Goal: Find specific page/section: Find specific page/section

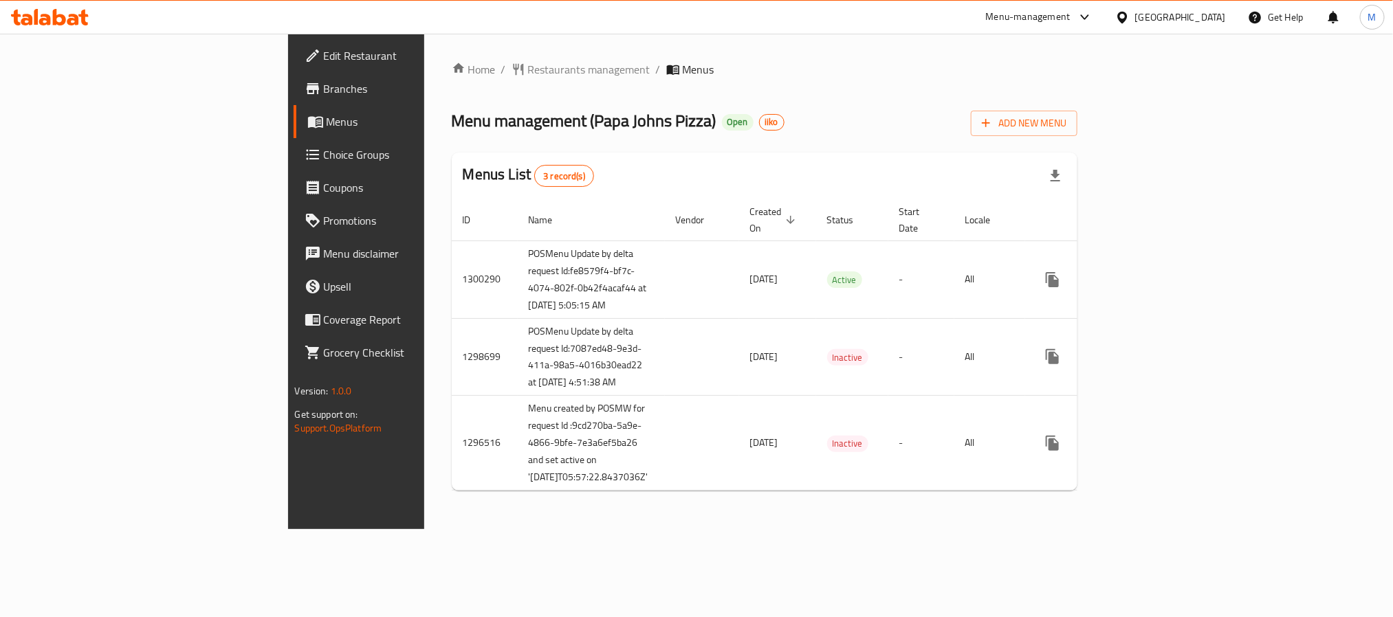
click at [920, 157] on div "Menus List 3 record(s)" at bounding box center [765, 176] width 626 height 47
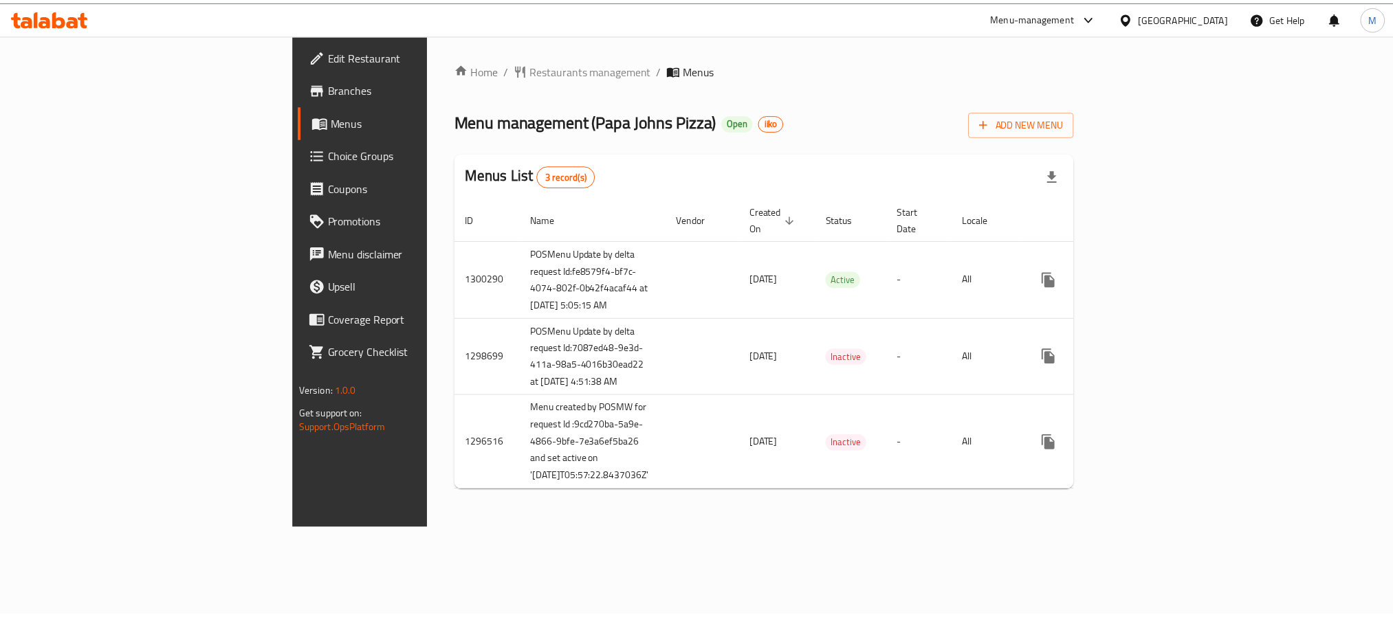
scroll to position [1, 0]
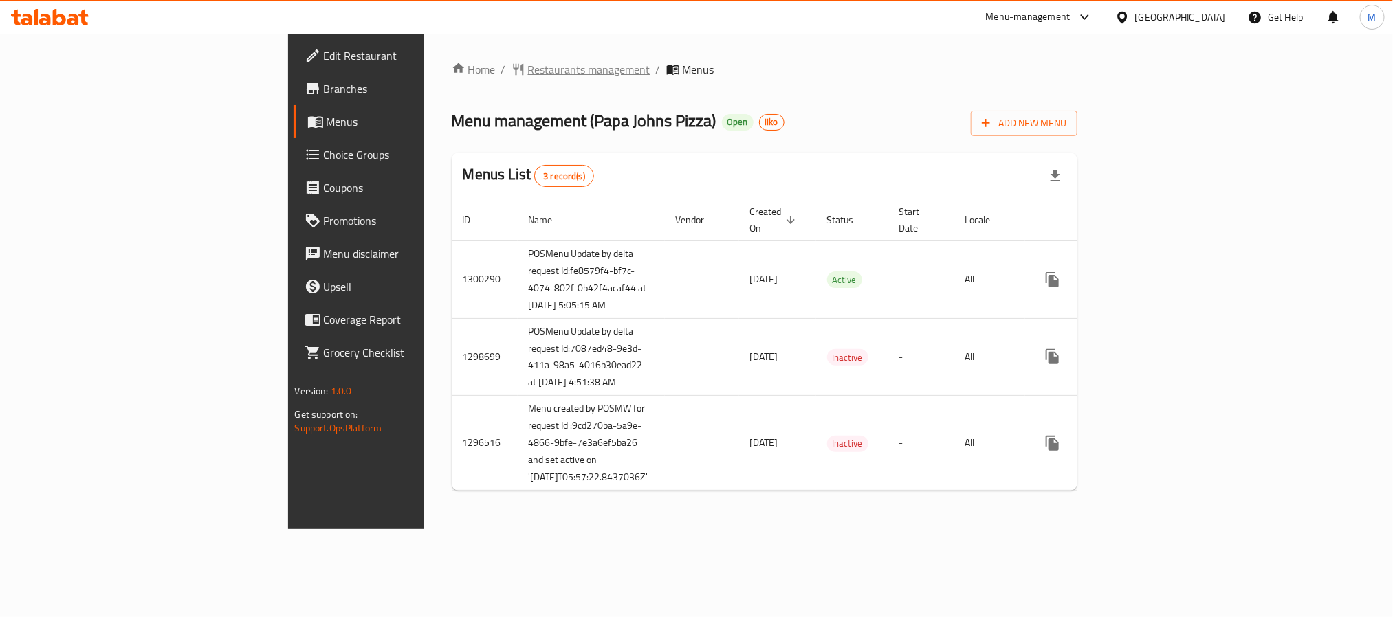
click at [528, 74] on span "Restaurants management" at bounding box center [589, 69] width 122 height 17
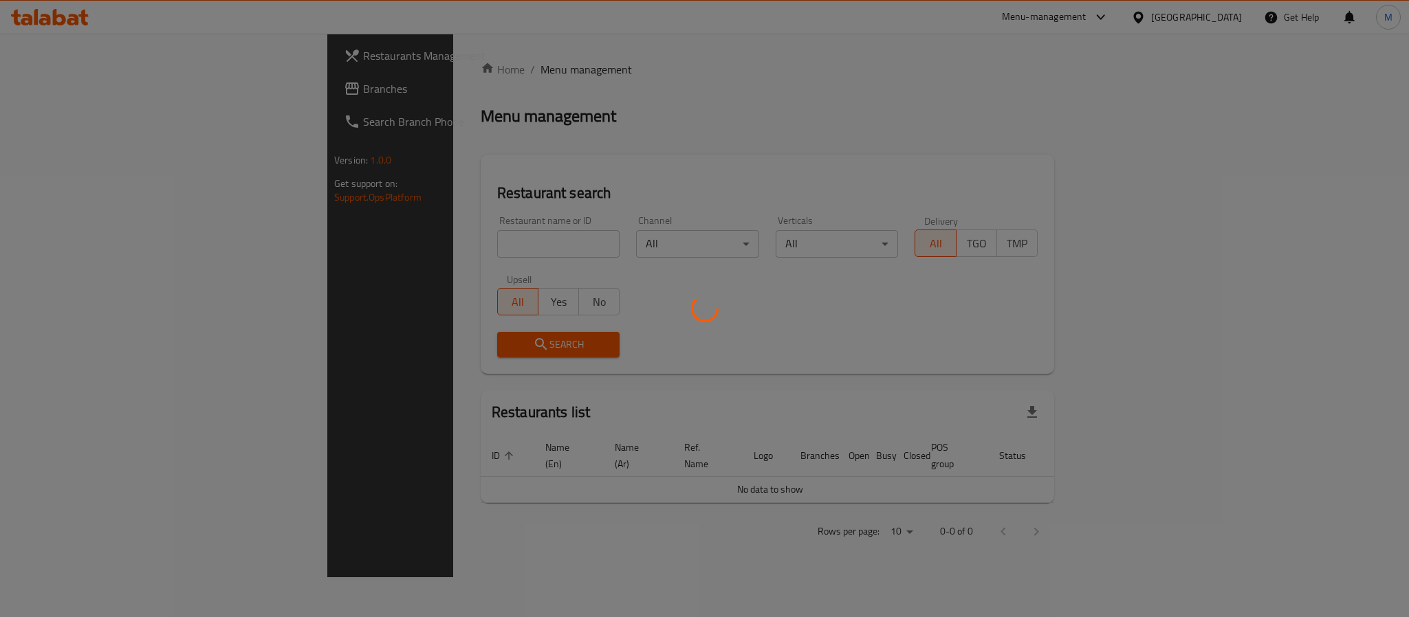
click at [320, 238] on div at bounding box center [704, 308] width 1409 height 617
click at [318, 259] on div at bounding box center [704, 308] width 1409 height 617
click at [316, 254] on div at bounding box center [704, 308] width 1409 height 617
click at [344, 269] on div at bounding box center [704, 308] width 1409 height 617
click at [355, 248] on div at bounding box center [704, 308] width 1409 height 617
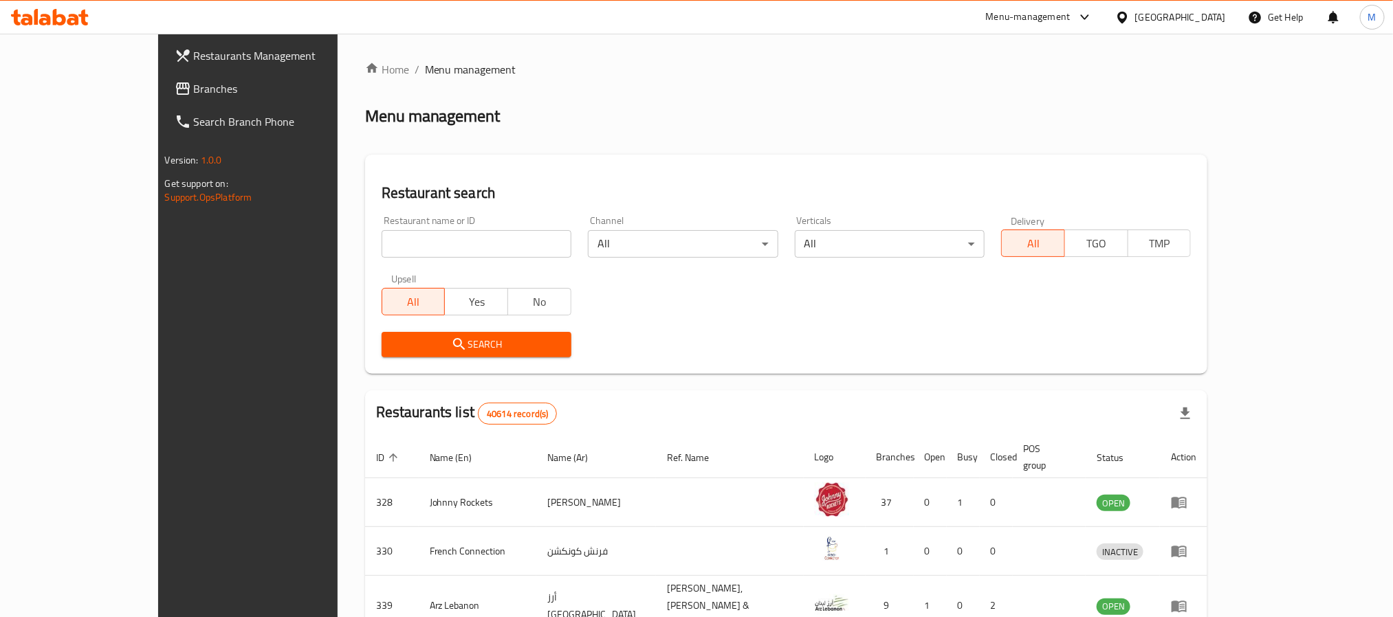
click at [396, 242] on input "search" at bounding box center [477, 244] width 190 height 28
paste input "1931"
type input "1931"
click button "Search" at bounding box center [477, 344] width 190 height 25
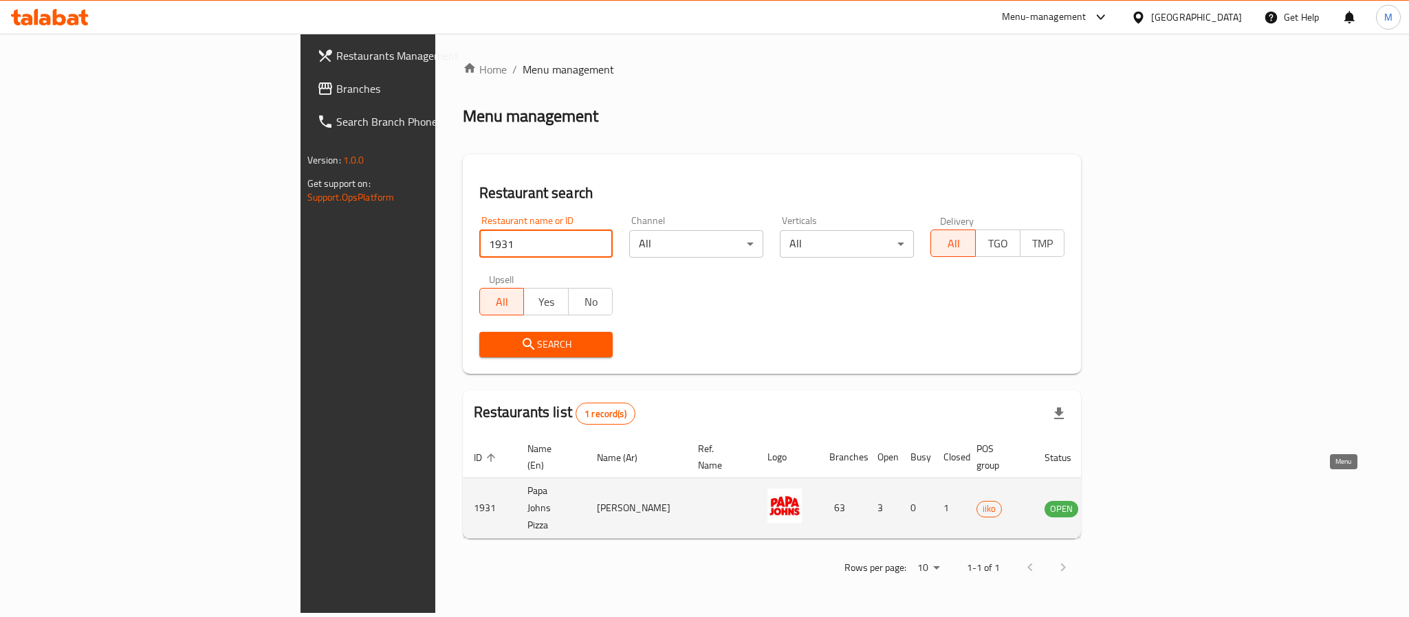
click at [1142, 501] on link "enhanced table" at bounding box center [1129, 509] width 25 height 17
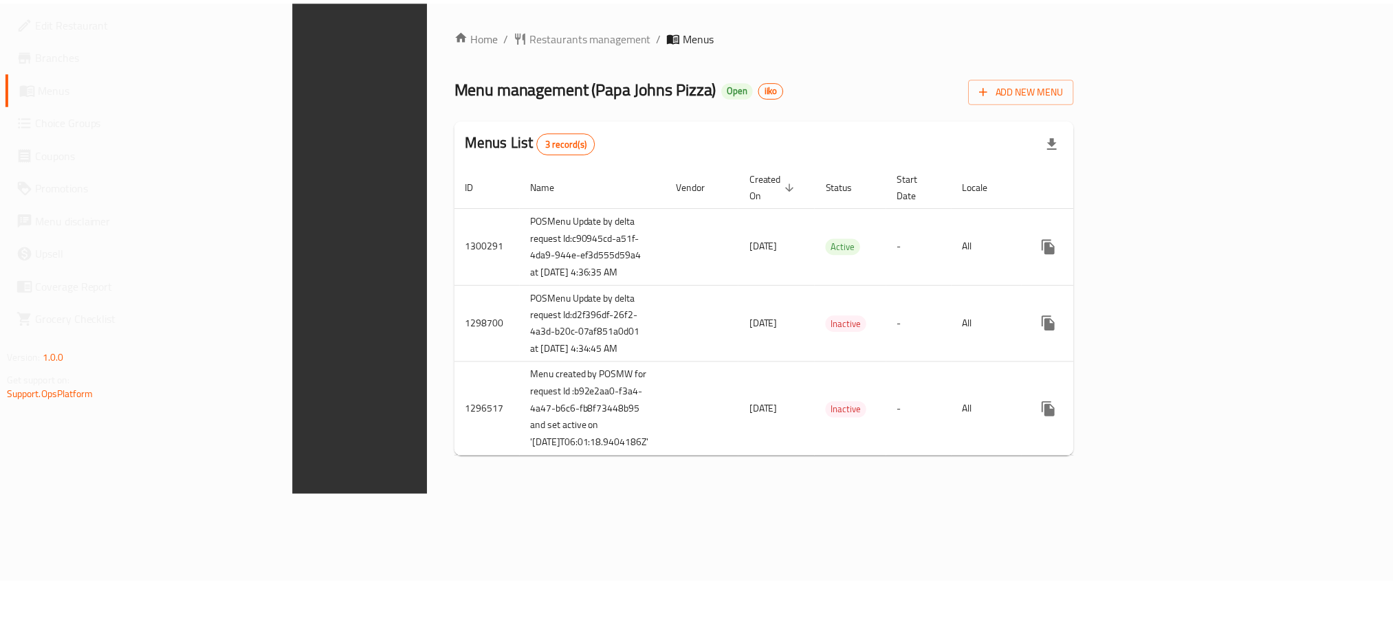
scroll to position [1, 0]
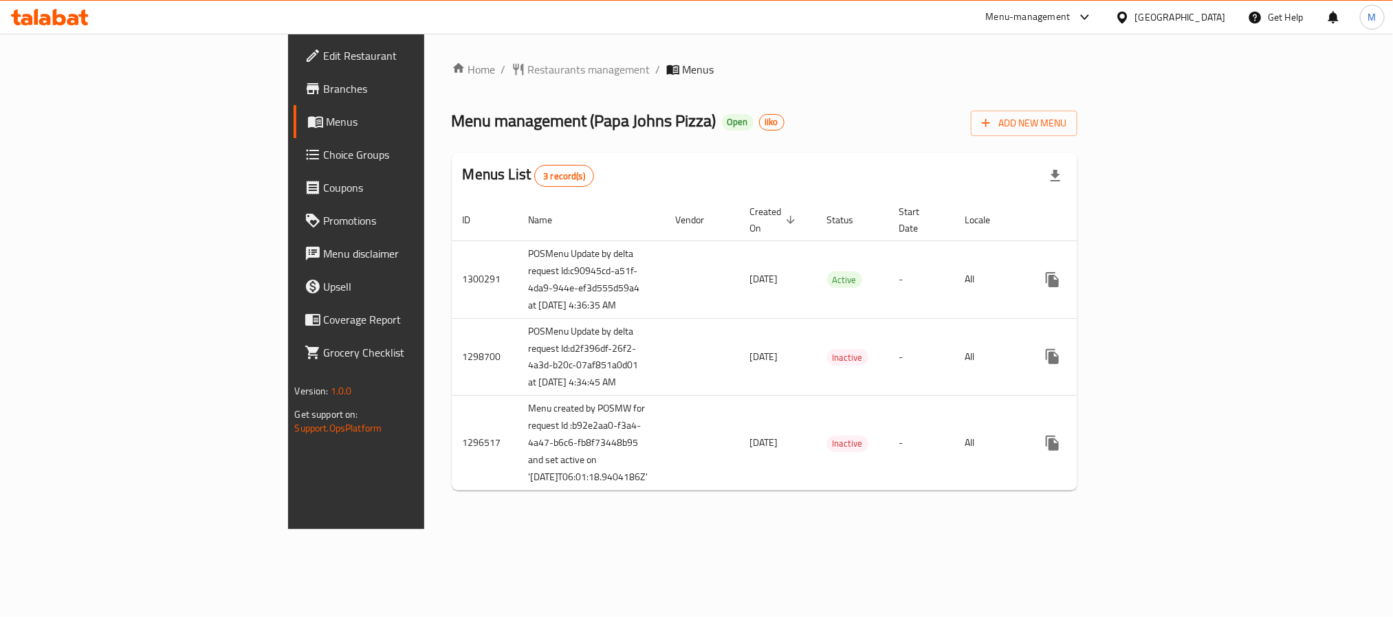
click at [452, 79] on div "Home / Restaurants management / Menus Menu management ( Papa Johns Pizza ) Open…" at bounding box center [765, 281] width 626 height 441
click at [528, 75] on span "Restaurants management" at bounding box center [589, 69] width 122 height 17
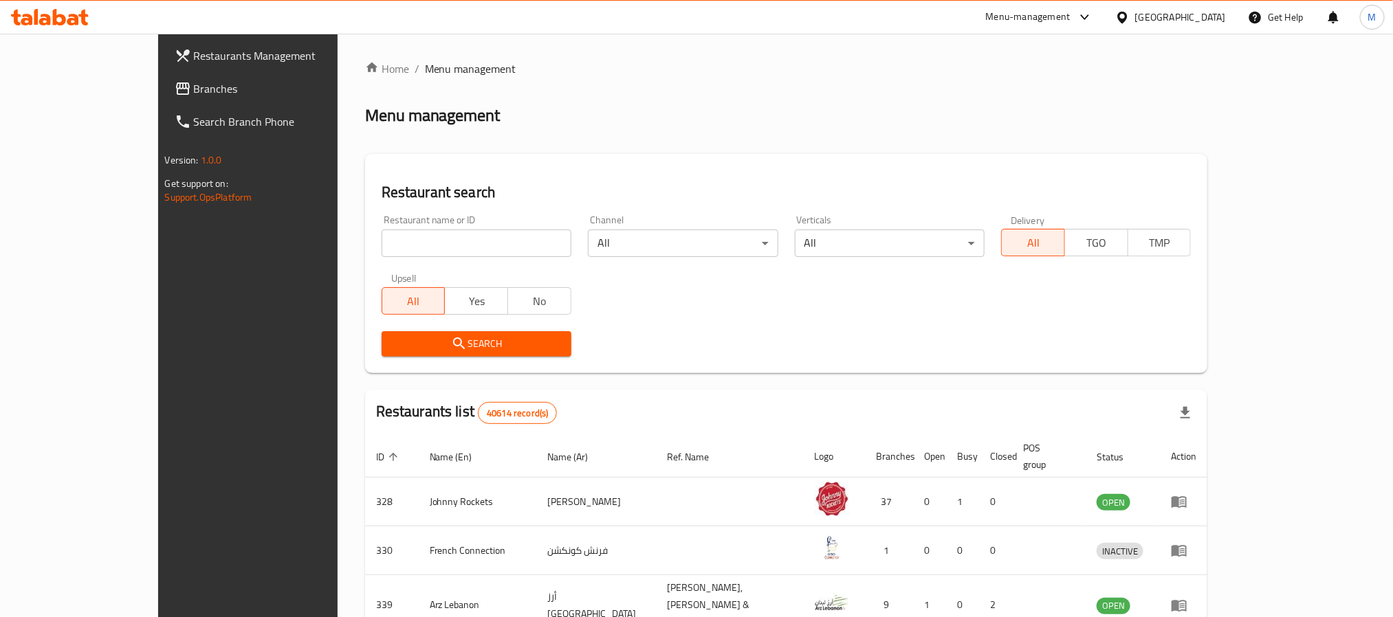
click at [382, 237] on input "search" at bounding box center [477, 244] width 190 height 28
paste input "667470"
type input "667470"
click button "Search" at bounding box center [477, 343] width 190 height 25
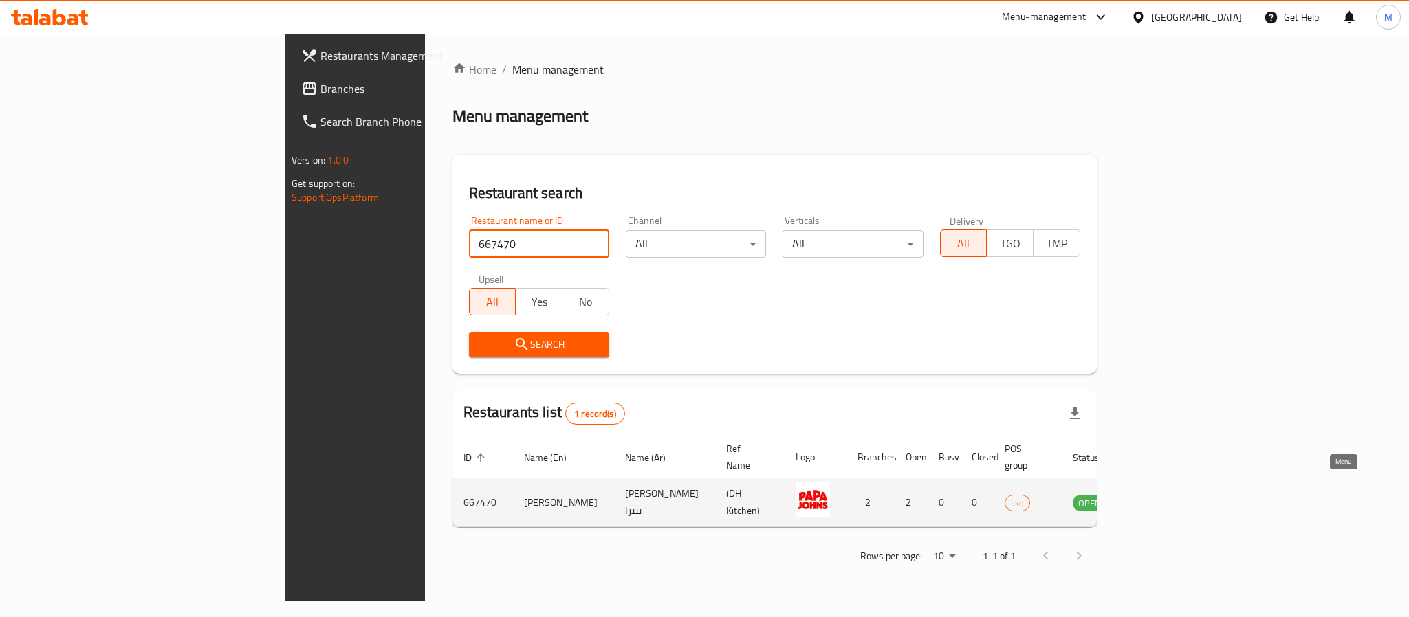
click at [1161, 494] on icon "enhanced table" at bounding box center [1153, 502] width 17 height 17
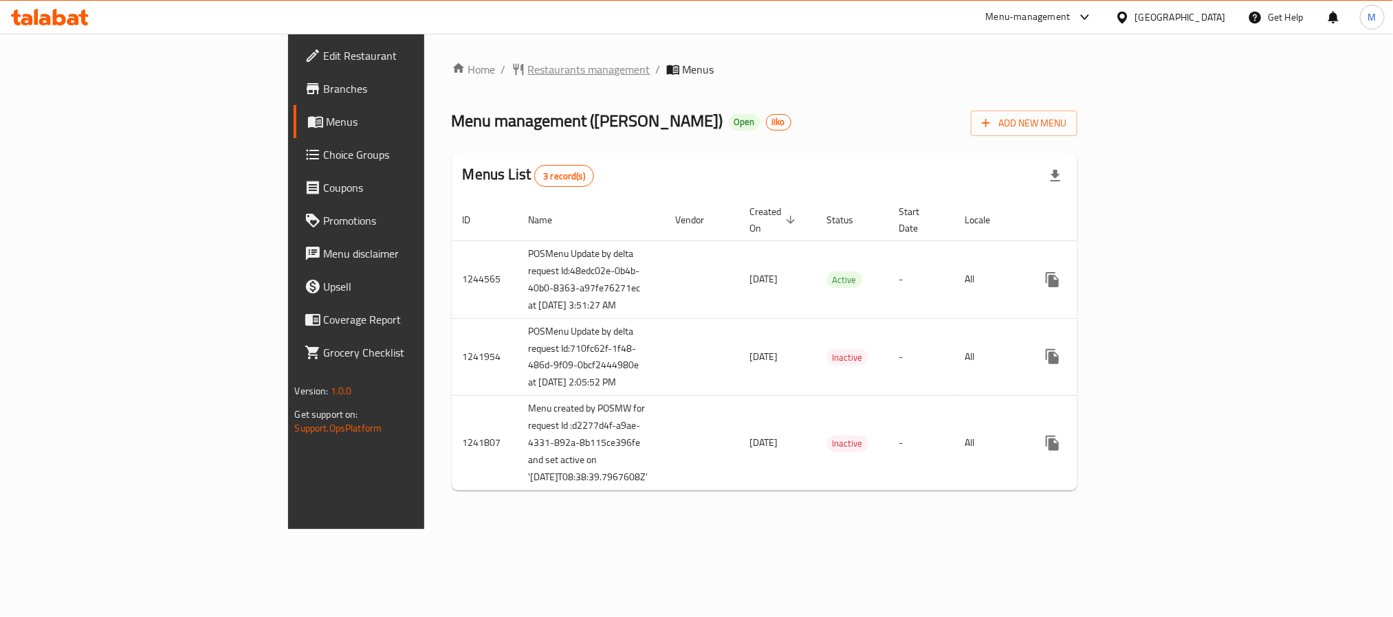
click at [528, 74] on span "Restaurants management" at bounding box center [589, 69] width 122 height 17
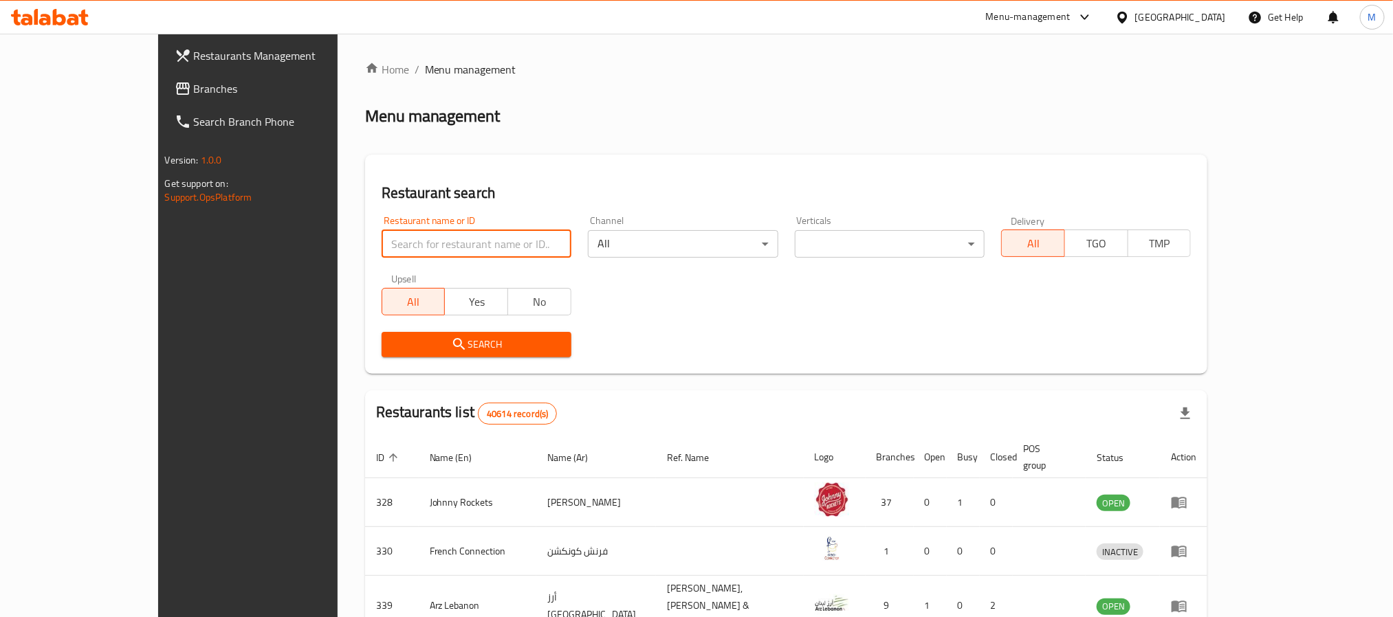
click at [382, 242] on input "search" at bounding box center [477, 244] width 190 height 28
paste input "1931"
type input "1931"
click button "Search" at bounding box center [477, 344] width 190 height 25
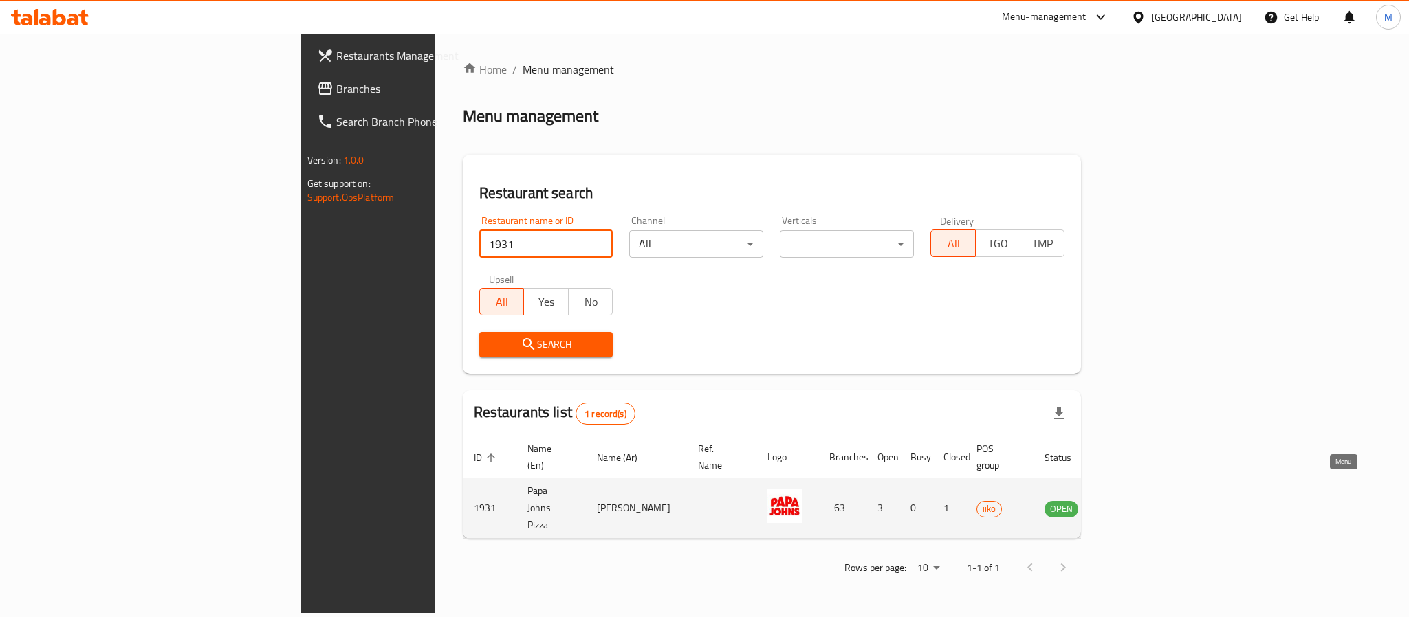
click at [1153, 500] on td "enhanced table" at bounding box center [1129, 509] width 47 height 61
click at [1132, 503] on icon "enhanced table" at bounding box center [1124, 509] width 15 height 12
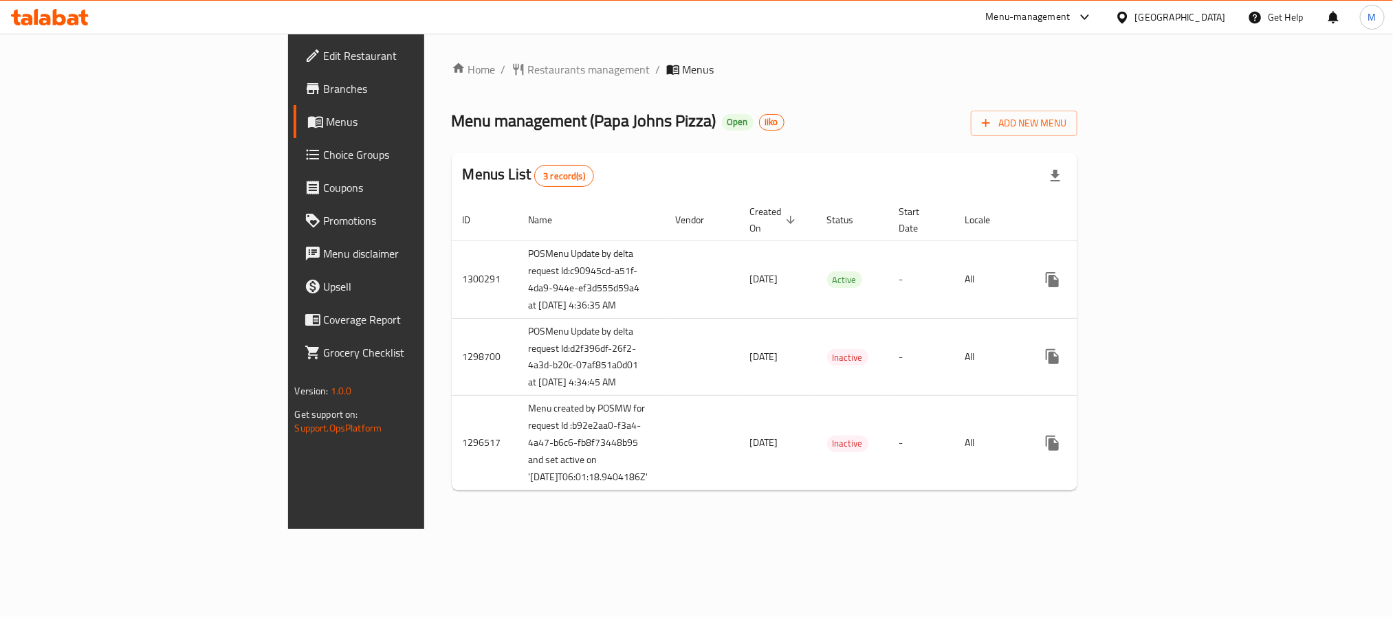
click at [324, 91] on span "Branches" at bounding box center [417, 88] width 186 height 17
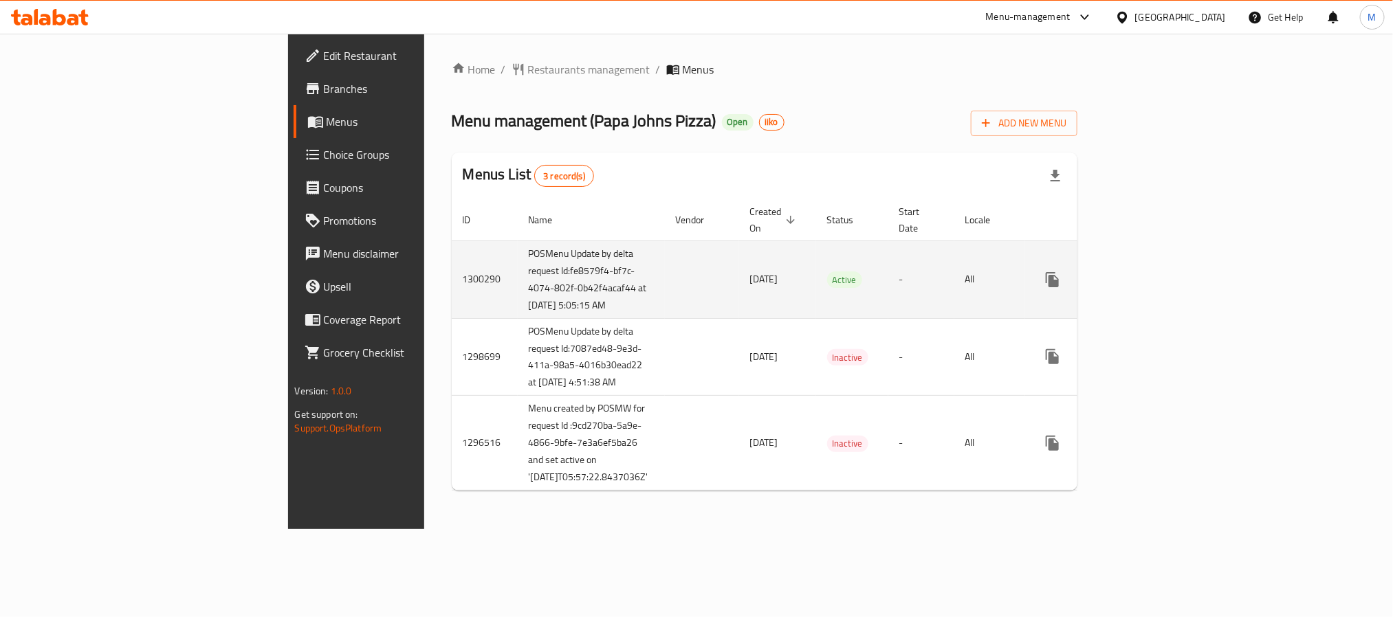
click at [518, 271] on td "POSMenu Update by delta request Id:fe8579f4-bf7c-4074-802f-0b42f4acaf44 at 8/14…" at bounding box center [591, 280] width 147 height 78
drag, startPoint x: 339, startPoint y: 271, endPoint x: 429, endPoint y: 327, distance: 105.9
click at [518, 318] on td "POSMenu Update by delta request Id:fe8579f4-bf7c-4074-802f-0b42f4acaf44 at 8/14…" at bounding box center [591, 280] width 147 height 78
copy td "Id:fe8579f4-bf7c-4074-802f-0b42f4acaf44 at 8/14/2025 5:05:15 AM"
click at [828, 295] on td "Active" at bounding box center [852, 280] width 72 height 78
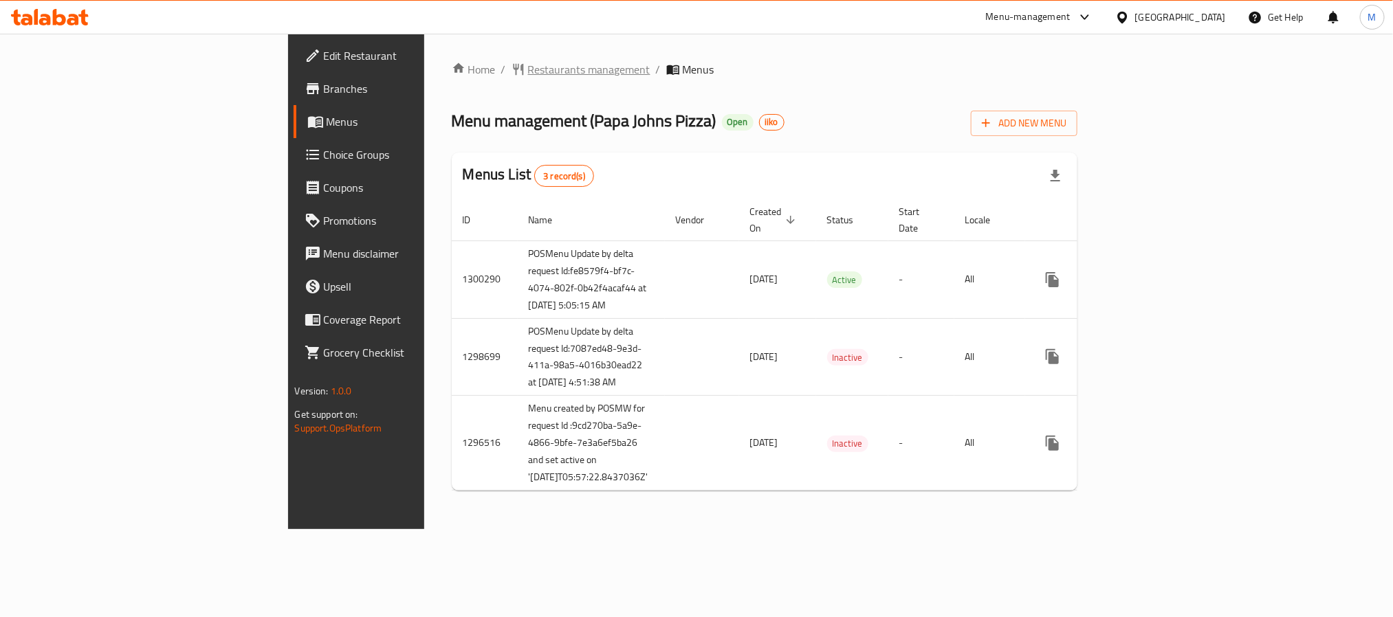
click at [528, 78] on span "Restaurants management" at bounding box center [589, 69] width 122 height 17
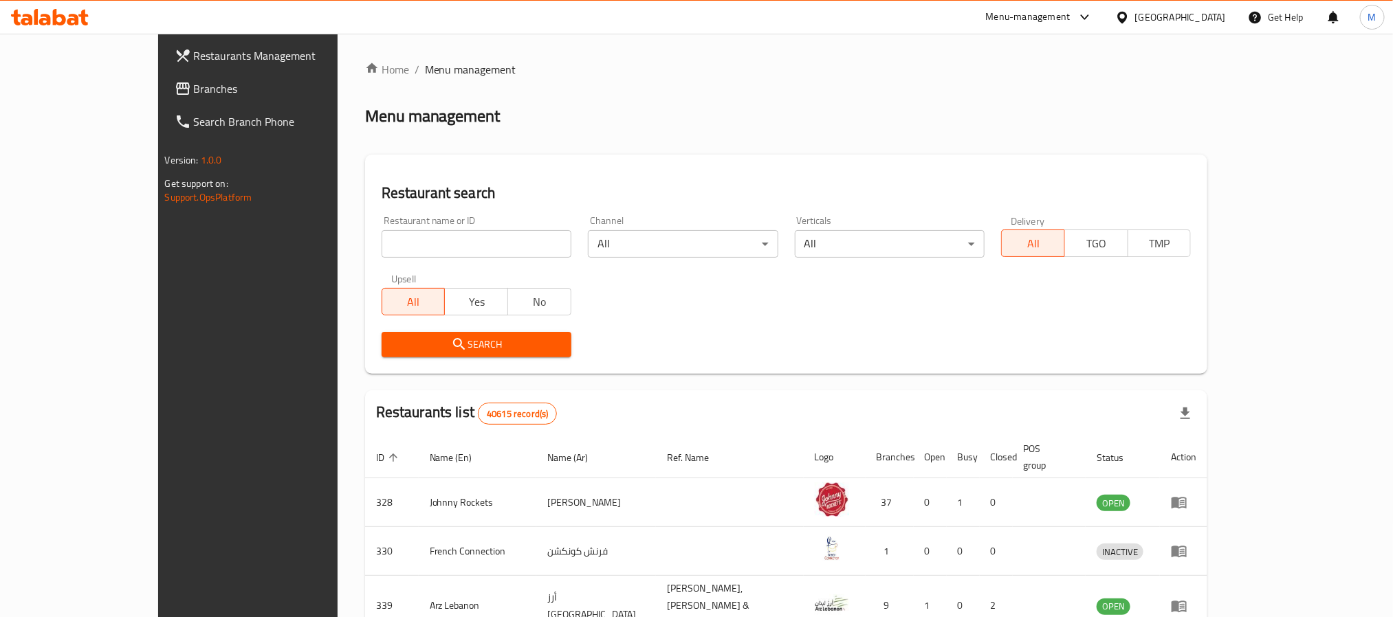
click at [194, 94] on span "Branches" at bounding box center [287, 88] width 186 height 17
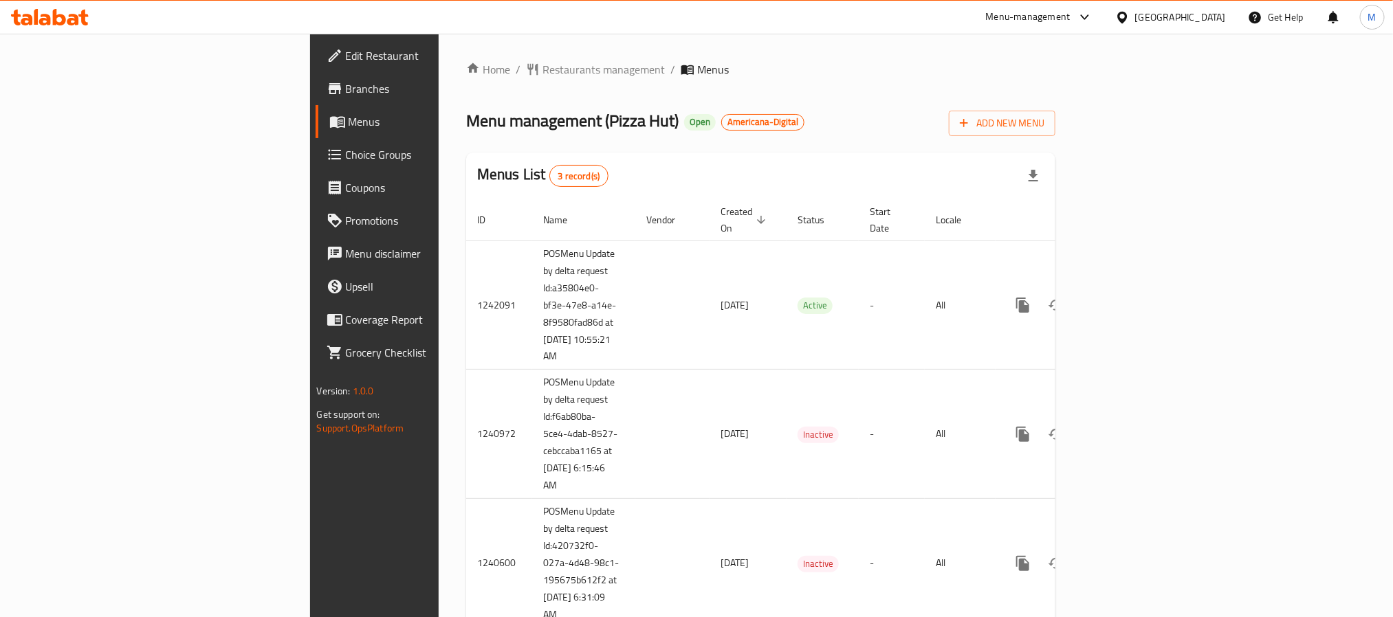
click at [1127, 19] on icon at bounding box center [1122, 17] width 10 height 12
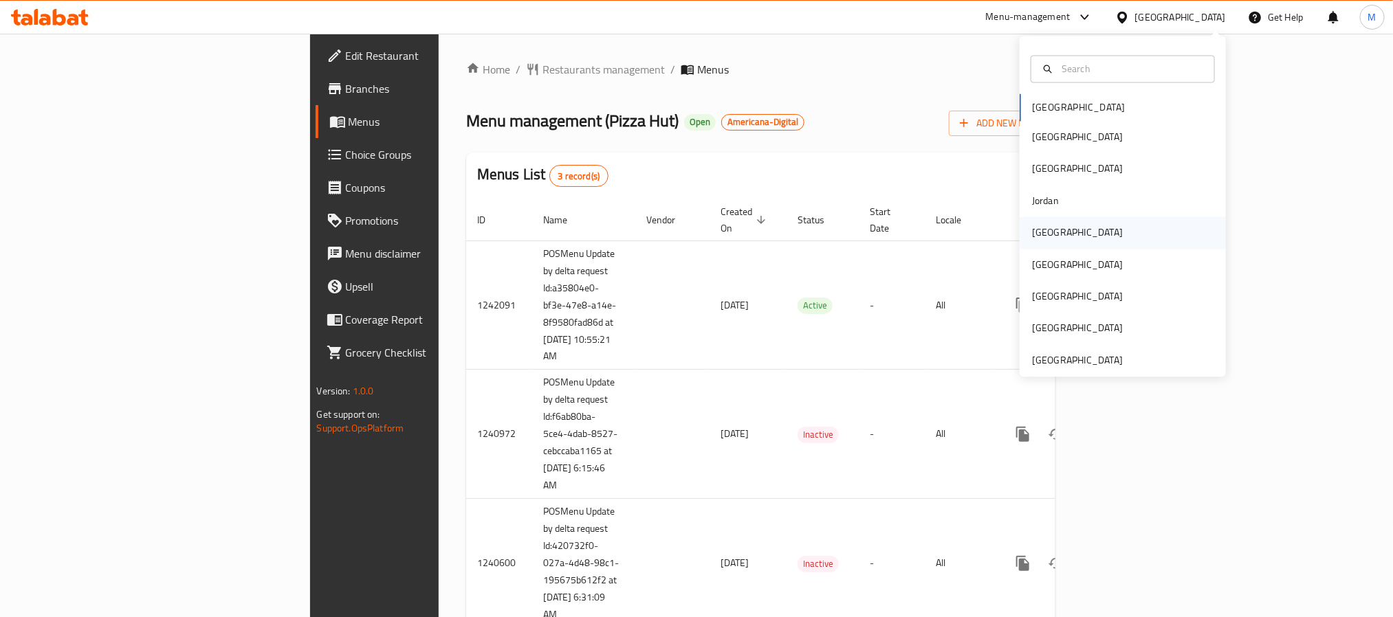
click at [1056, 236] on div "[GEOGRAPHIC_DATA]" at bounding box center [1077, 233] width 113 height 32
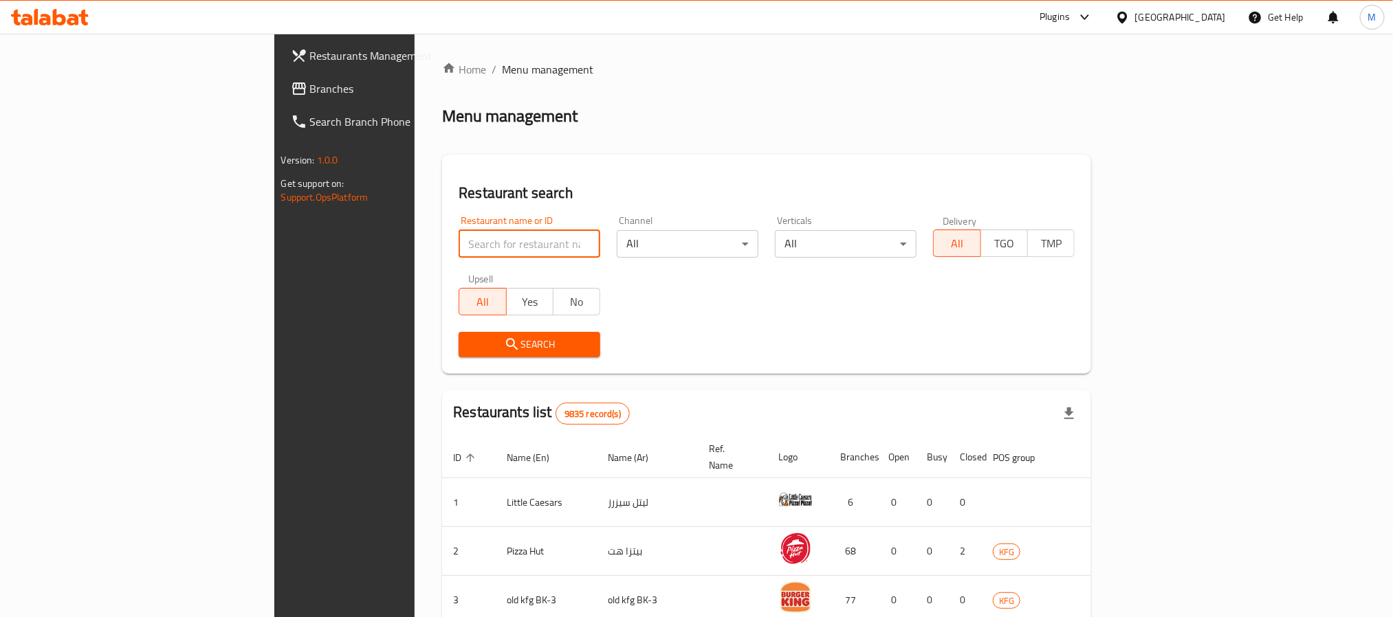
click at [459, 243] on input "search" at bounding box center [530, 244] width 142 height 28
paste input "18641"
type input "18641"
click button "Search" at bounding box center [530, 344] width 142 height 25
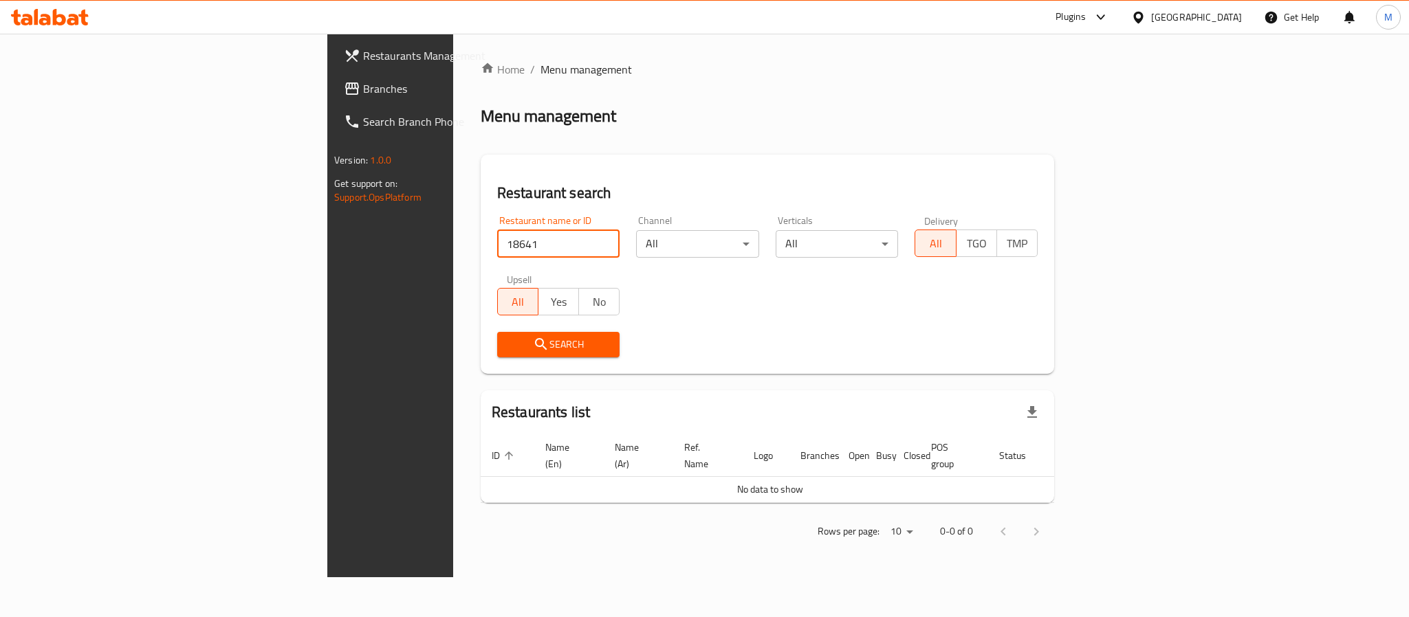
click at [363, 85] on span "Branches" at bounding box center [457, 88] width 188 height 17
